Goal: Task Accomplishment & Management: Manage account settings

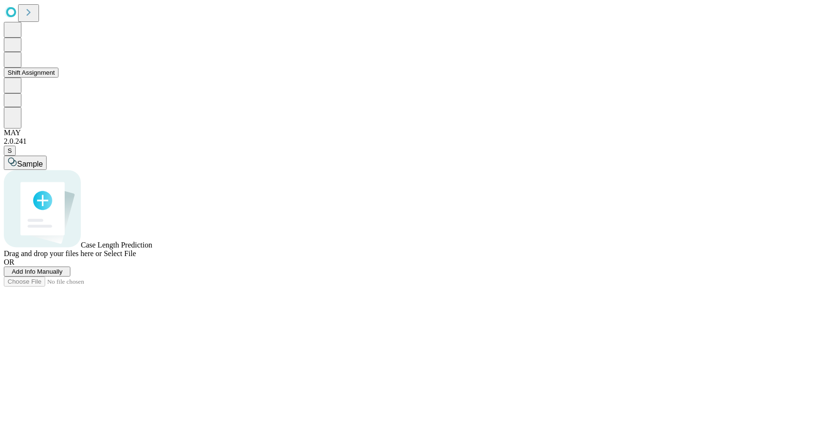
click at [58, 77] on button "Shift Assignment" at bounding box center [31, 73] width 55 height 10
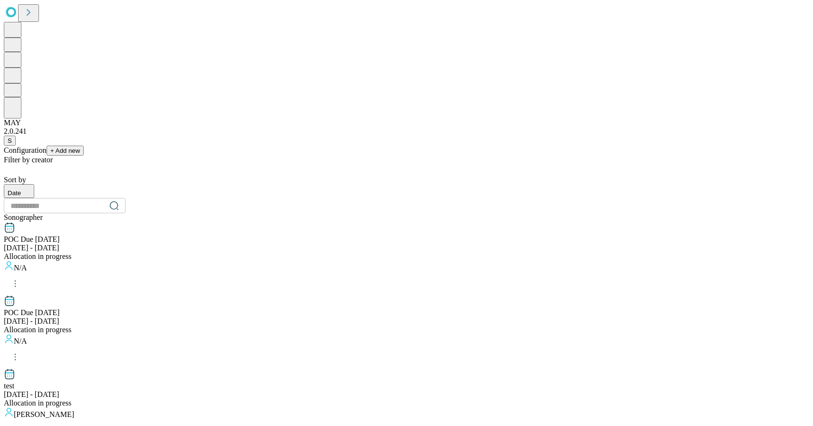
scroll to position [863, 0]
click at [12, 144] on span "S" at bounding box center [10, 140] width 4 height 7
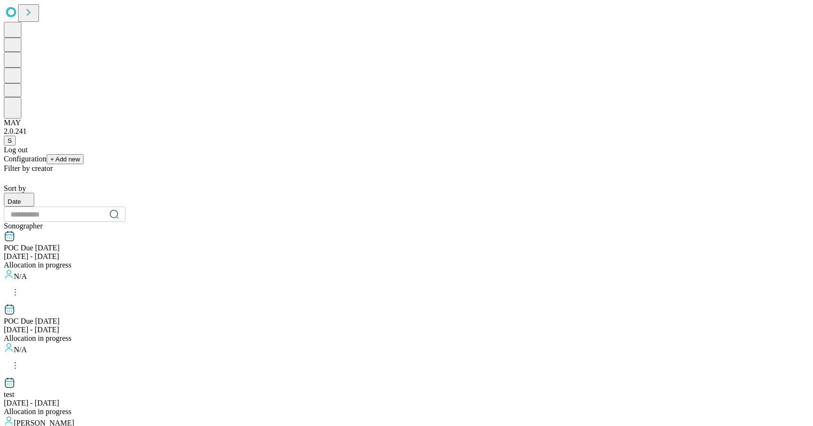
click at [51, 154] on div "Log out" at bounding box center [406, 149] width 805 height 9
click at [57, 154] on div "Log out" at bounding box center [406, 149] width 805 height 9
